Goal: Information Seeking & Learning: Learn about a topic

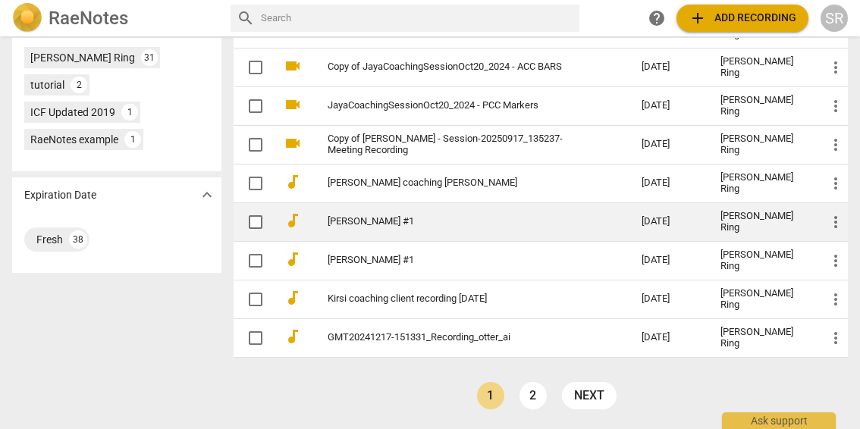
scroll to position [610, 0]
click at [373, 214] on td "[PERSON_NAME] #1" at bounding box center [470, 222] width 320 height 39
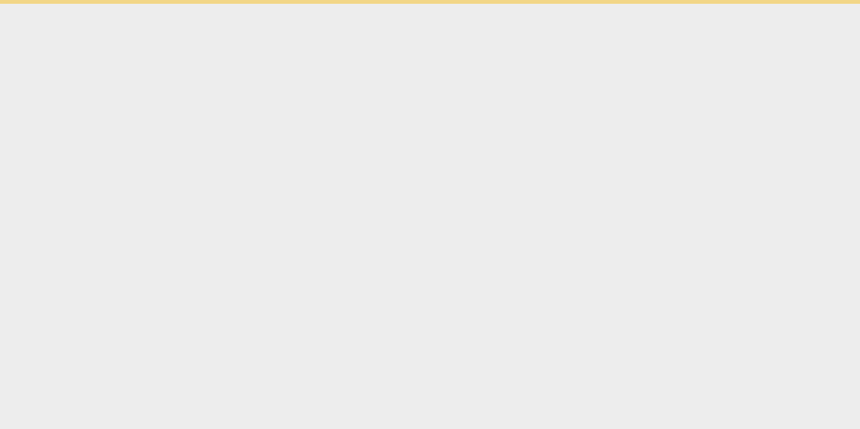
click at [373, 4] on html "Ask support" at bounding box center [430, 2] width 860 height 4
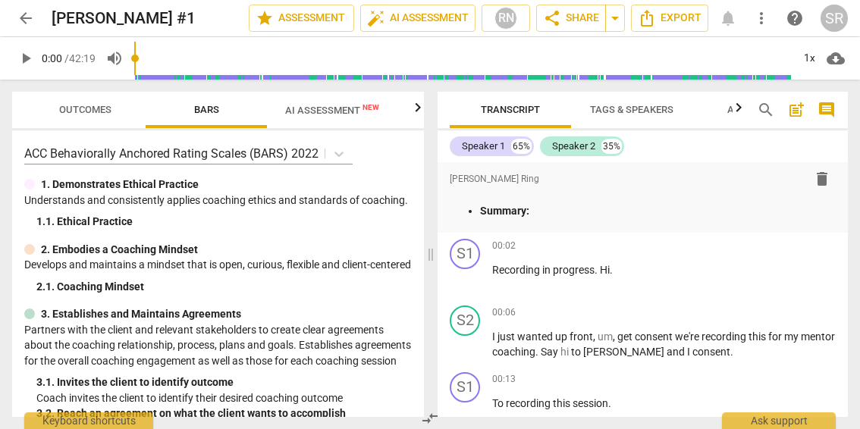
click at [313, 103] on span "AI Assessment New" at bounding box center [332, 110] width 130 height 23
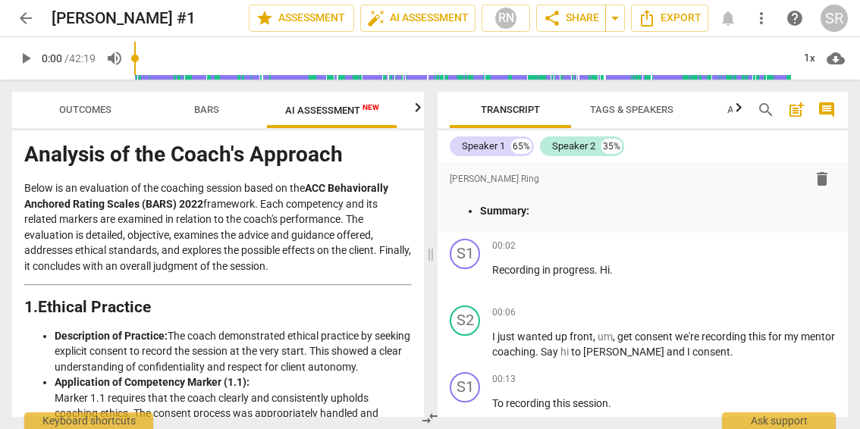
scroll to position [55, 0]
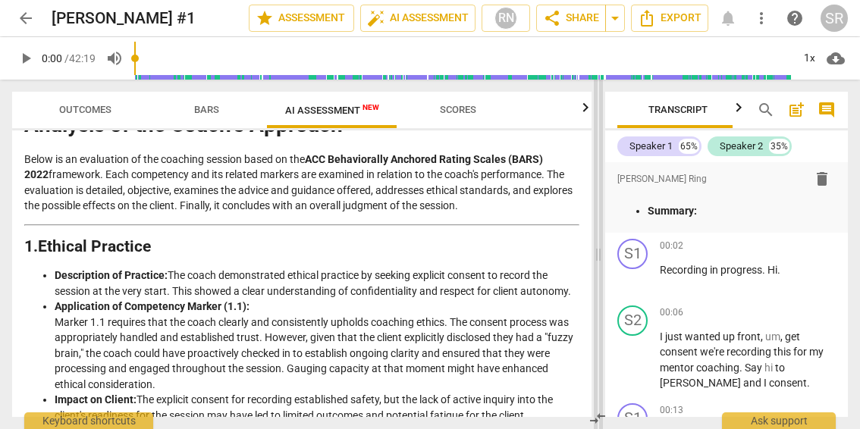
drag, startPoint x: 431, startPoint y: 248, endPoint x: 602, endPoint y: 278, distance: 173.3
click at [601, 278] on span at bounding box center [598, 255] width 9 height 350
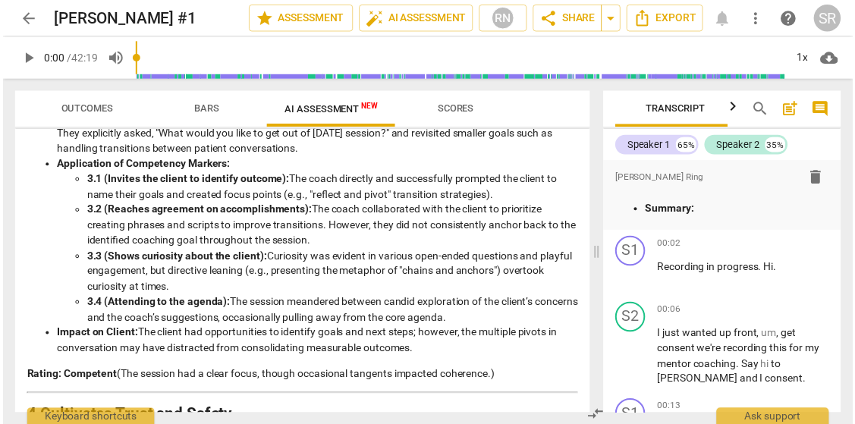
scroll to position [720, 0]
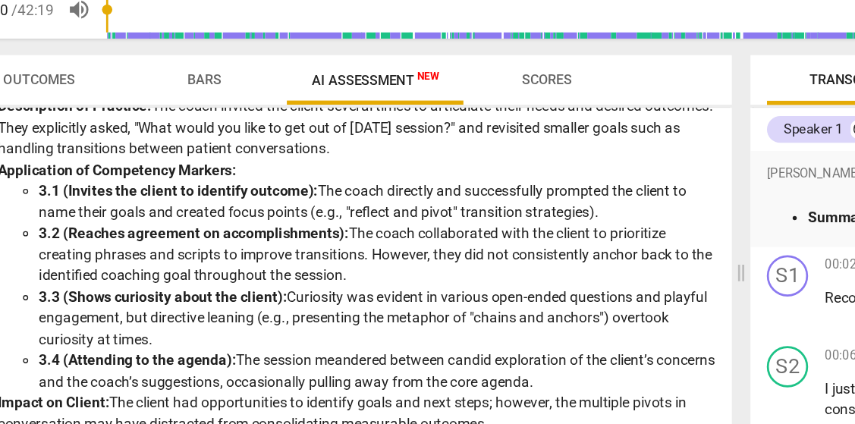
click at [105, 215] on li "3.2 (Reaches agreement on accomplishments): The coach collaborated with the cli…" at bounding box center [333, 238] width 497 height 47
click at [290, 215] on li "3.2 (Reaches agreement on accomplishments): The coach collaborated with the cli…" at bounding box center [333, 238] width 497 height 47
click at [134, 215] on li "3.2 (Reaches agreement on accomplishments): The coach collaborated with the cli…" at bounding box center [333, 238] width 497 height 47
click at [278, 215] on li "3.2 (Reaches agreement on accomplishments): The coach collaborated with the cli…" at bounding box center [333, 238] width 497 height 47
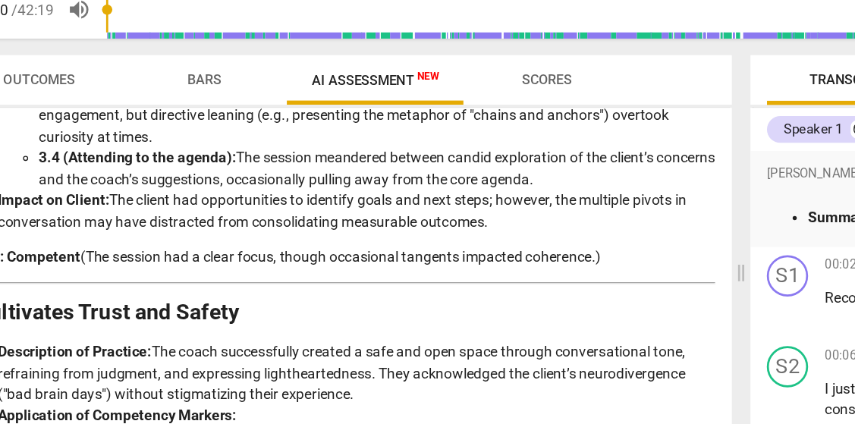
scroll to position [867, 0]
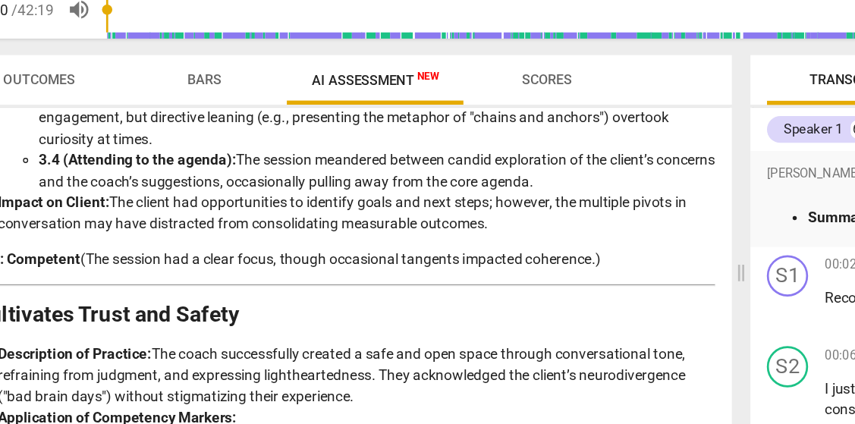
click at [479, 192] on li "Impact on Client: The client had opportunities to identify goals and next steps…" at bounding box center [318, 207] width 527 height 31
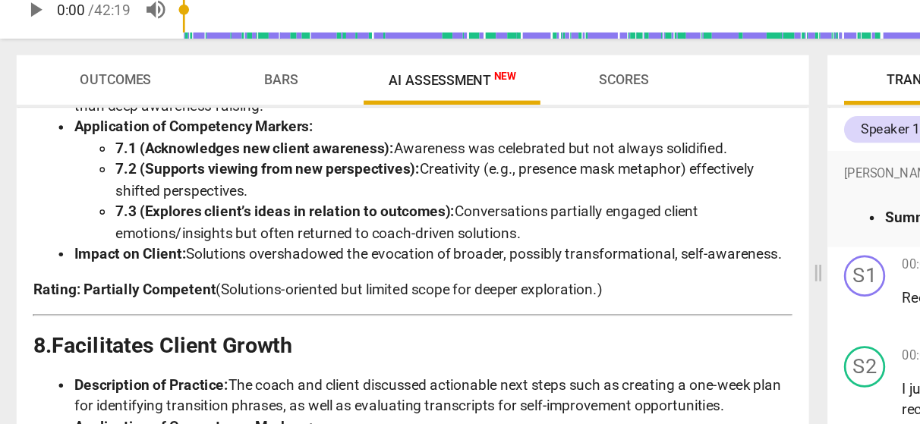
scroll to position [1883, 0]
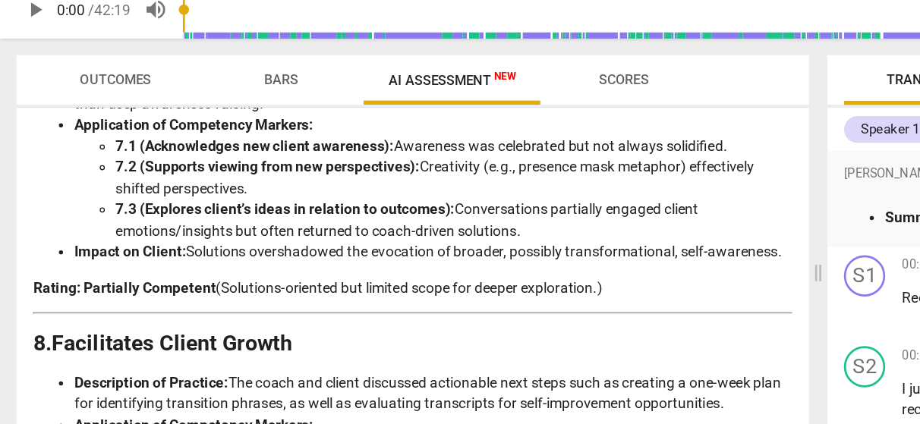
drag, startPoint x: 335, startPoint y: 113, endPoint x: 408, endPoint y: 124, distance: 74.4
click at [411, 197] on li "7.3 (Explores client’s ideas in relation to outcomes): Conversations partially …" at bounding box center [333, 212] width 497 height 31
click at [265, 197] on li "7.3 (Explores client’s ideas in relation to outcomes): Conversations partially …" at bounding box center [333, 212] width 497 height 31
click at [385, 197] on li "7.3 (Explores client’s ideas in relation to outcomes): Conversations partially …" at bounding box center [333, 212] width 497 height 31
click at [274, 197] on li "7.3 (Explores client’s ideas in relation to outcomes): Conversations partially …" at bounding box center [333, 212] width 497 height 31
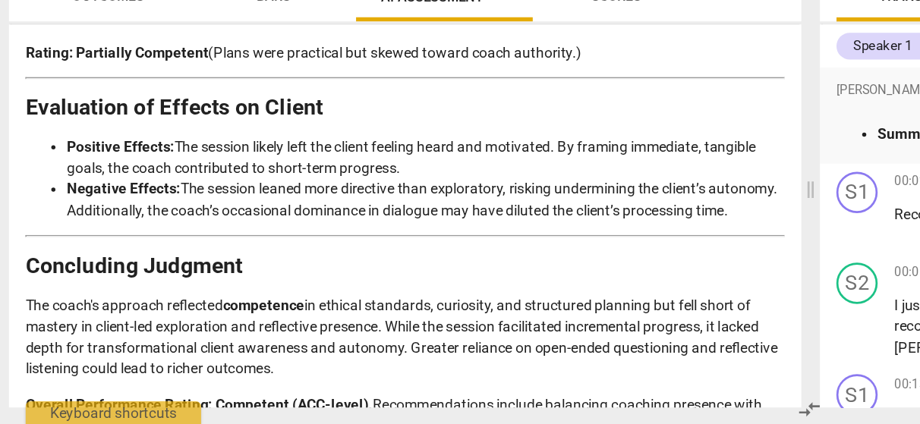
scroll to position [0, 0]
drag, startPoint x: 18, startPoint y: 266, endPoint x: 375, endPoint y: 279, distance: 356.8
click at [375, 402] on p "Overall Performance Rating: Competent (ACC-level). Recommendations include bala…" at bounding box center [303, 417] width 558 height 31
click at [361, 402] on p "Overall Performance Rating: Competent (ACC-level). Recommendations include bala…" at bounding box center [303, 417] width 558 height 31
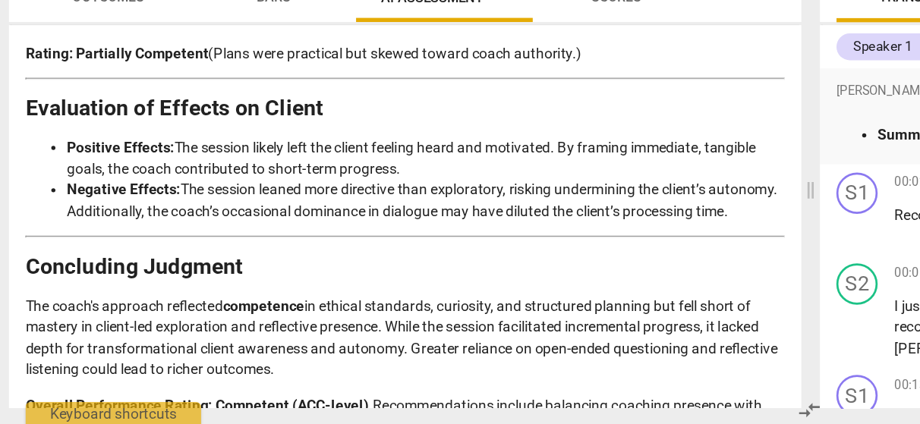
click at [269, 329] on p "The coach's approach reflected competence in ethical standards, curiosity, and …" at bounding box center [303, 360] width 558 height 62
click at [363, 402] on p "Overall Performance Rating: Competent (ACC-level). Recommendations include bala…" at bounding box center [303, 417] width 558 height 31
drag, startPoint x: 360, startPoint y: 283, endPoint x: 12, endPoint y: 266, distance: 348.7
click at [12, 266] on div "Disclaimer: AI can make mistakes. Consult a qualified mentor coach before actin…" at bounding box center [303, 270] width 582 height 281
click at [49, 404] on strong "Overall Performance Rating: Competent (ACC-level)." at bounding box center [151, 410] width 255 height 12
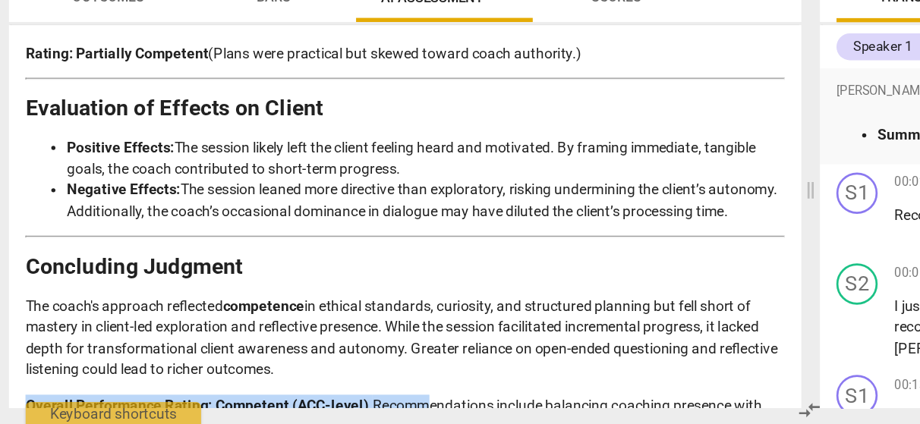
drag, startPoint x: 18, startPoint y: 263, endPoint x: 304, endPoint y: 269, distance: 286.1
click at [307, 402] on p "Overall Performance Rating: Competent (ACC-level). Recommendations include bala…" at bounding box center [303, 417] width 558 height 31
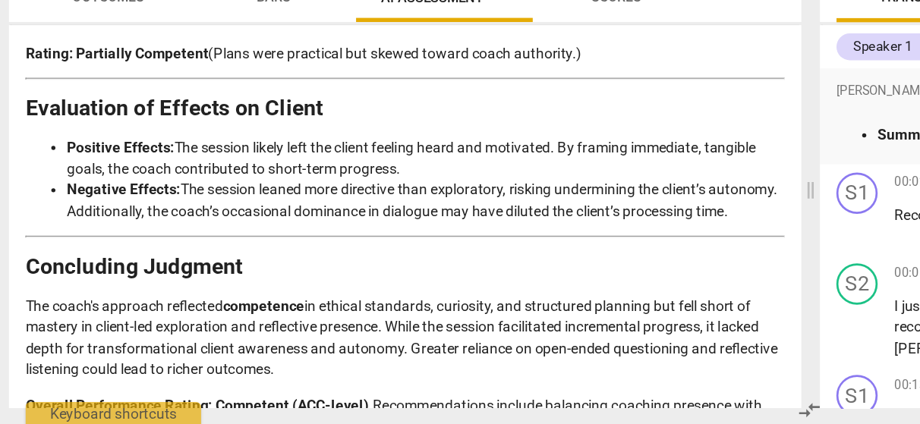
click at [80, 402] on p "Overall Performance Rating: Competent (ACC-level). Recommendations include bala…" at bounding box center [303, 417] width 558 height 31
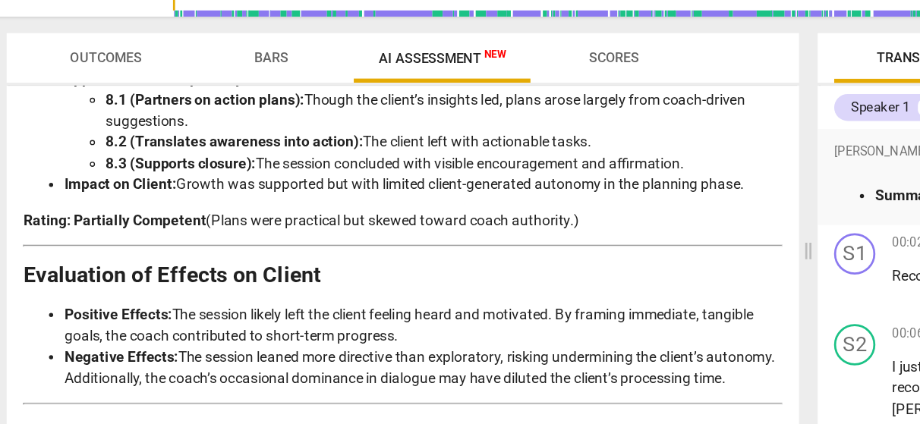
scroll to position [2123, 0]
